Goal: Navigation & Orientation: Go to known website

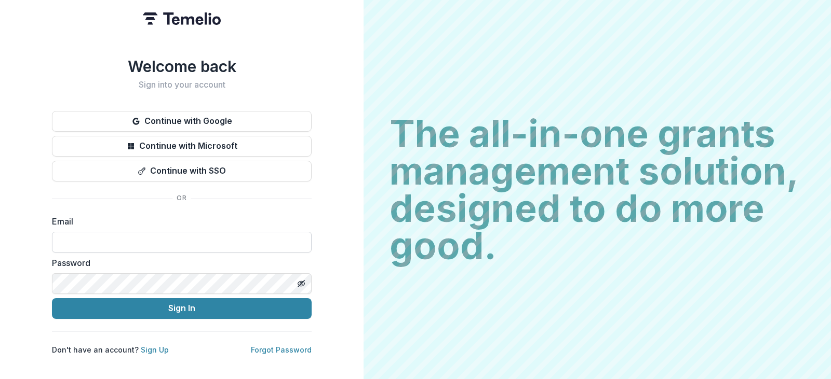
click at [106, 240] on input at bounding box center [182, 242] width 260 height 21
type input "**********"
click at [52, 299] on button "Sign In" at bounding box center [182, 309] width 260 height 21
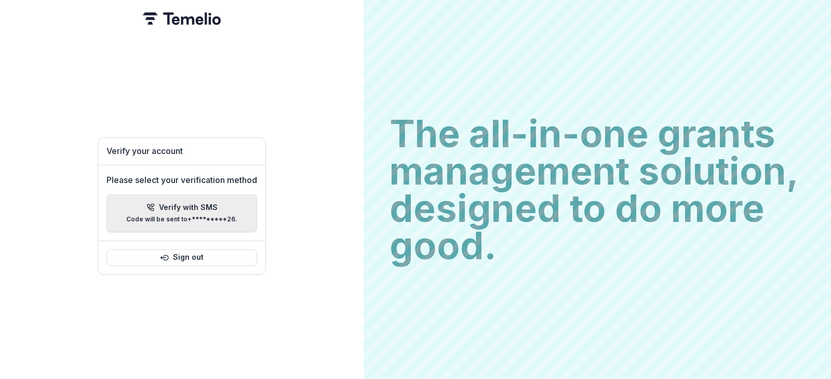
click at [195, 204] on p "Verify with SMS" at bounding box center [188, 208] width 59 height 9
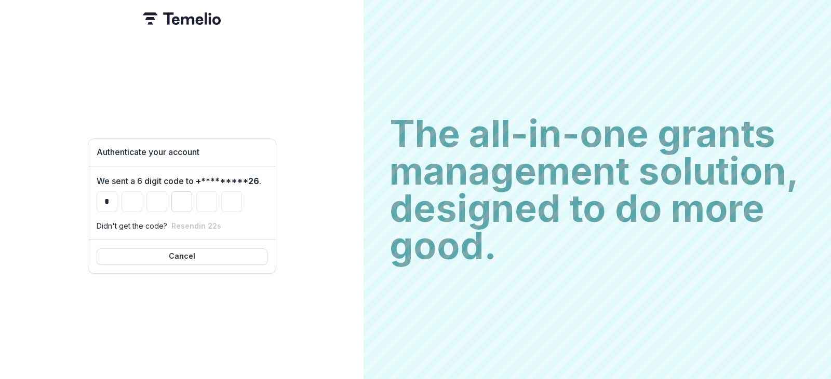
type input "*"
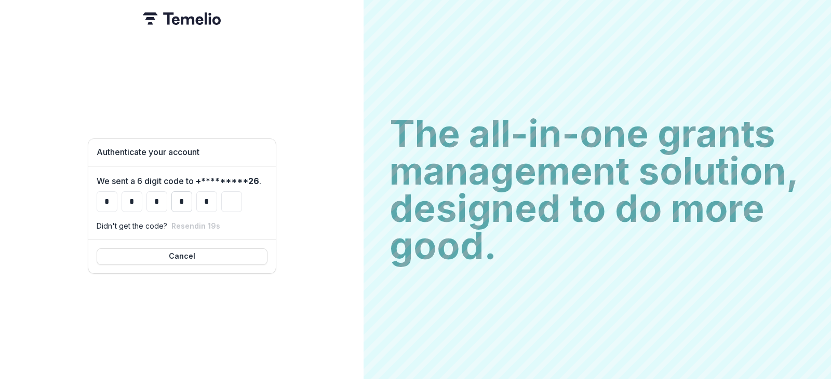
type input "*"
